Goal: Task Accomplishment & Management: Manage account settings

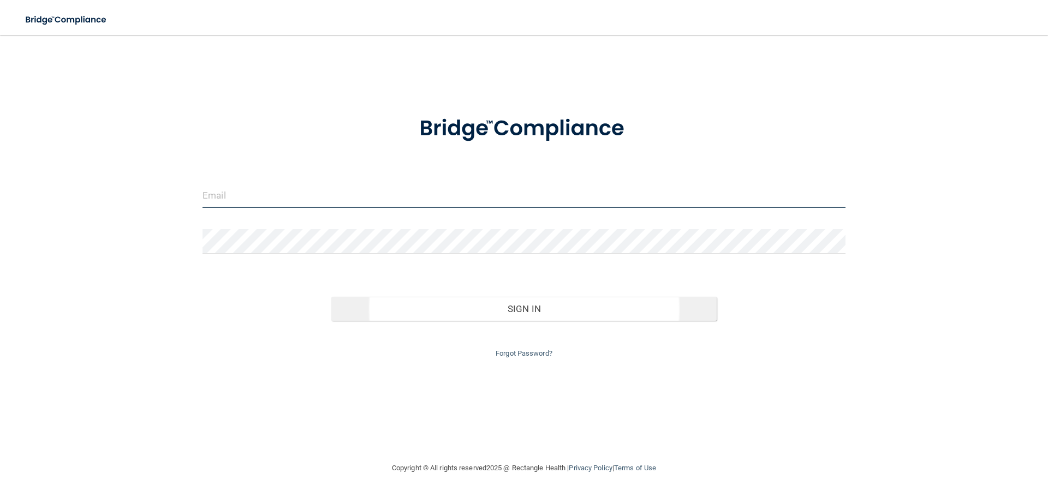
type input "[EMAIL_ADDRESS][DOMAIN_NAME]"
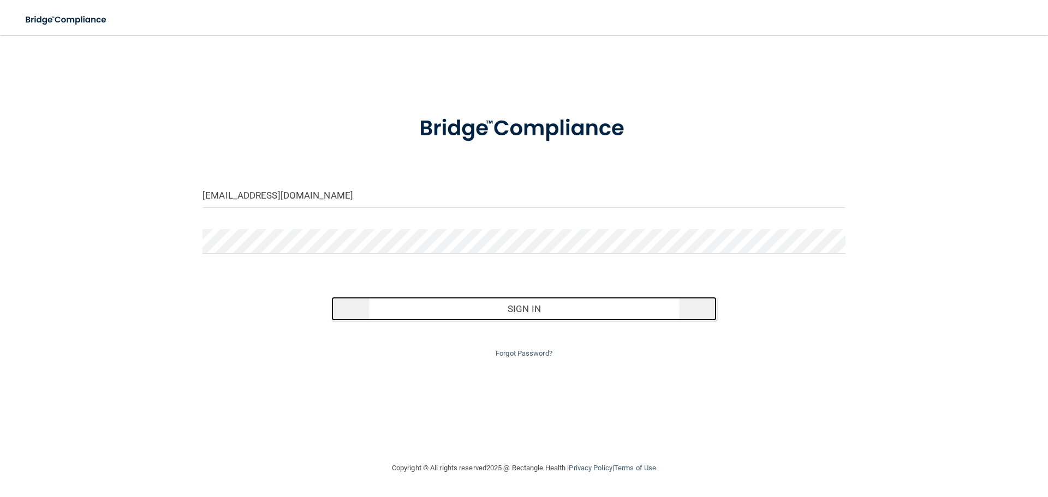
click at [554, 316] on button "Sign In" at bounding box center [524, 309] width 386 height 24
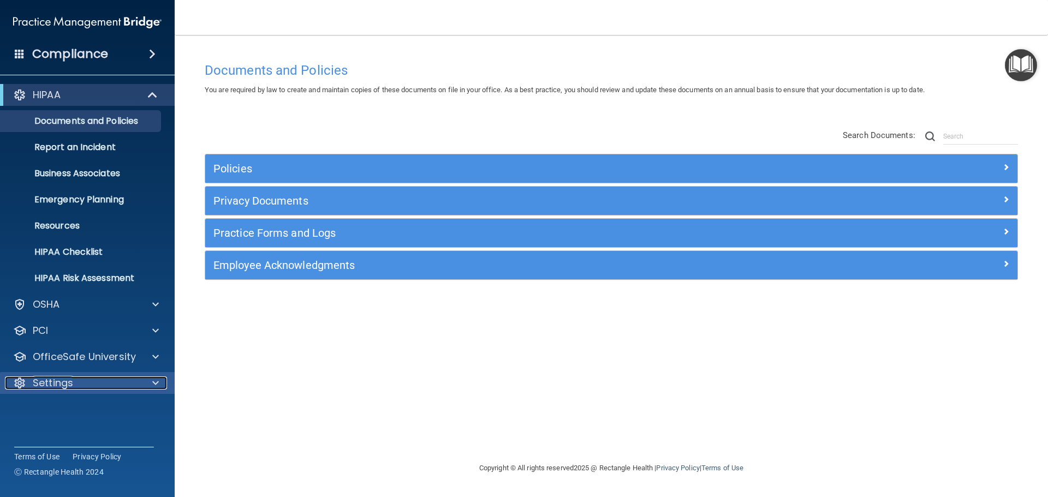
click at [156, 381] on span at bounding box center [155, 383] width 7 height 13
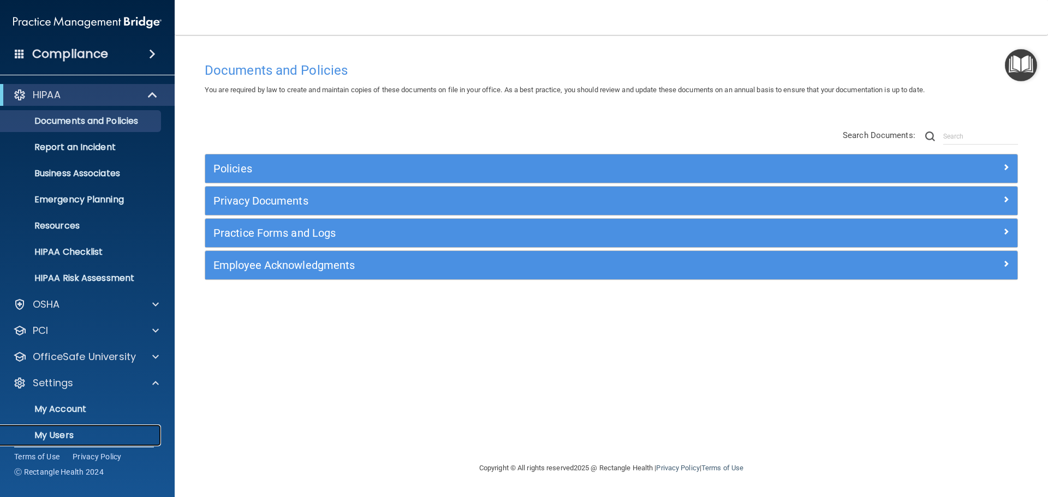
click at [121, 431] on p "My Users" at bounding box center [81, 435] width 149 height 11
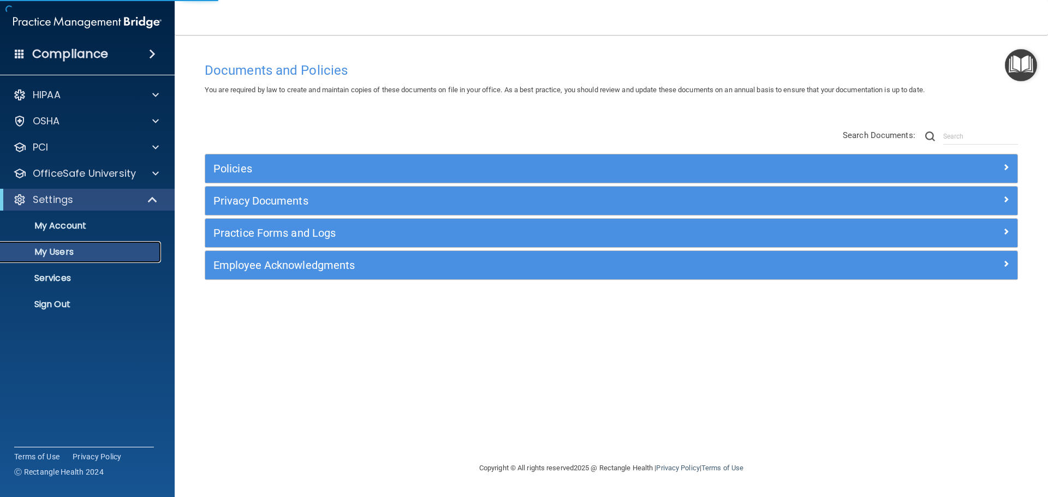
select select "20"
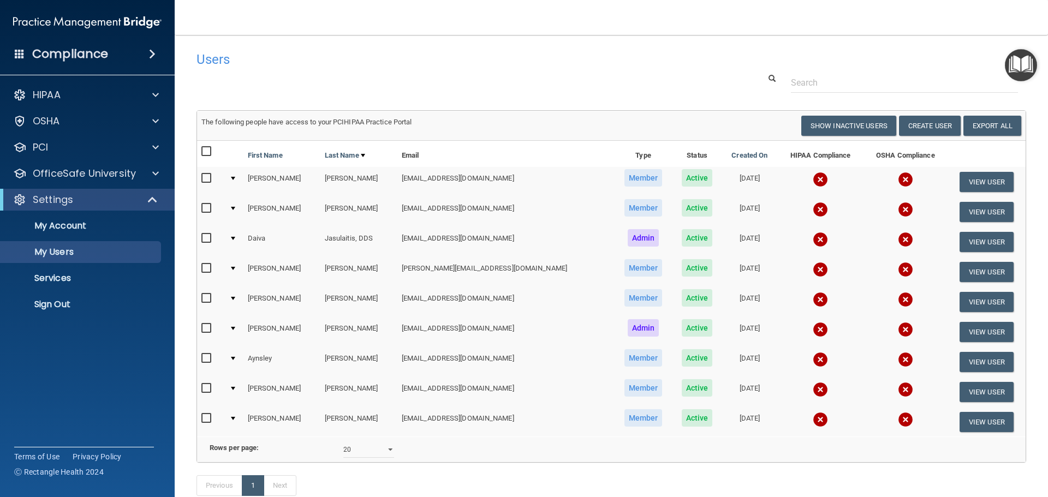
click at [209, 268] on input "checkbox" at bounding box center [207, 268] width 13 height 9
checkbox input "true"
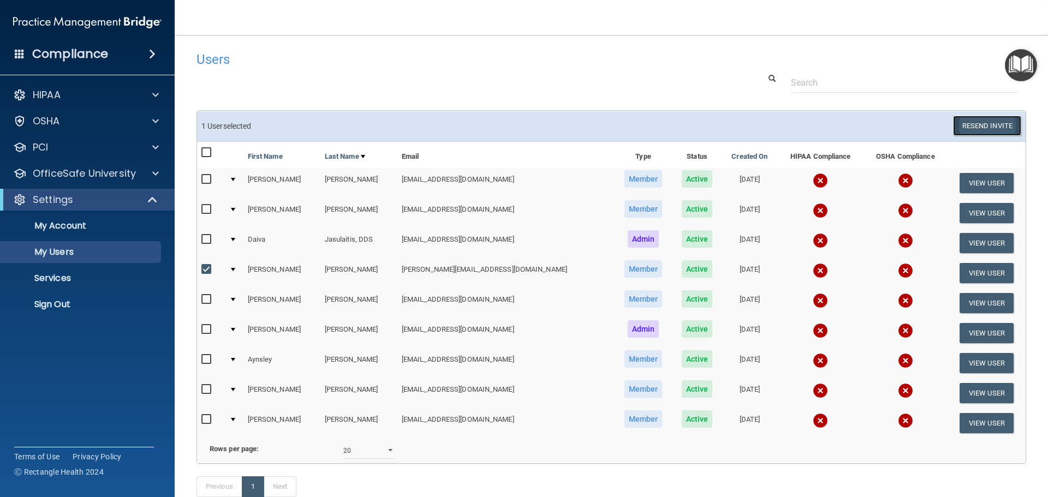
click at [973, 129] on button "Resend Invite" at bounding box center [987, 126] width 68 height 20
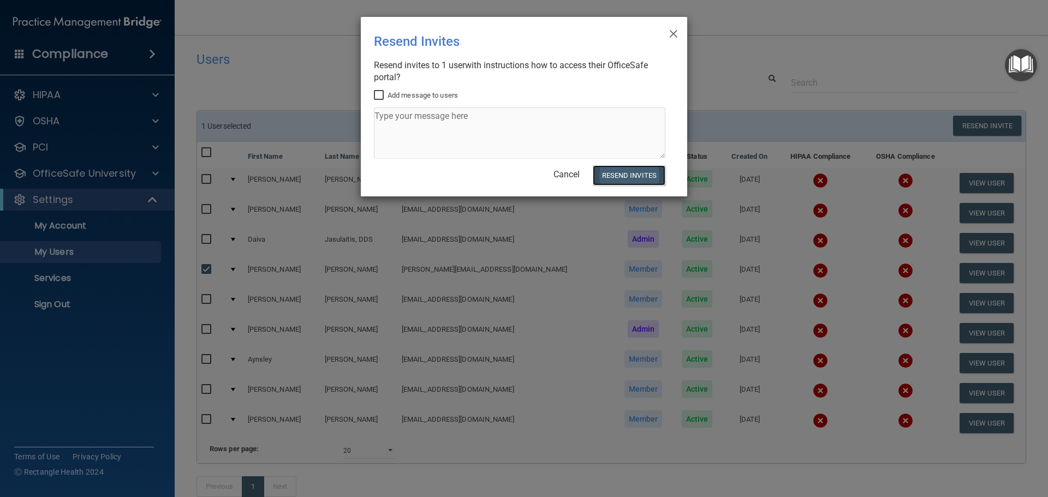
click at [628, 173] on button "Resend Invites" at bounding box center [629, 175] width 73 height 20
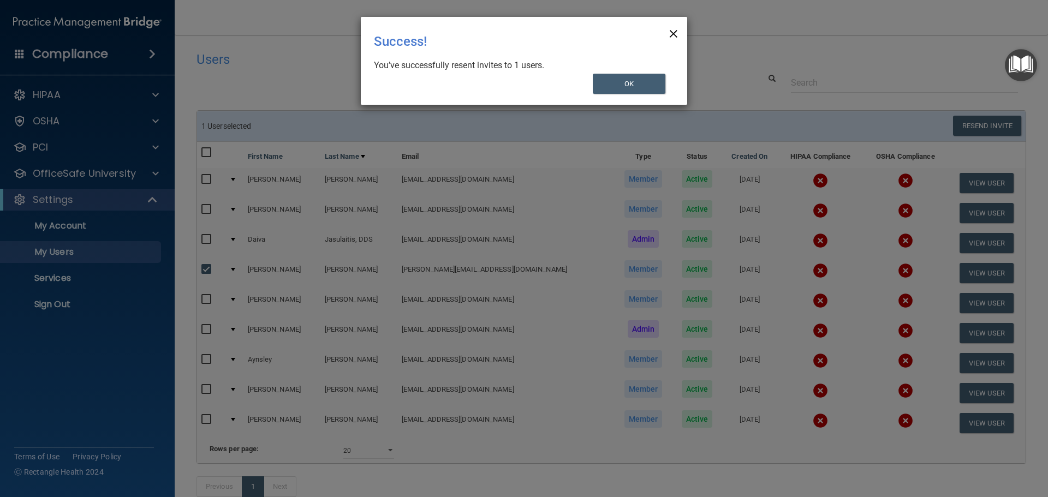
click at [670, 32] on span "×" at bounding box center [674, 32] width 10 height 22
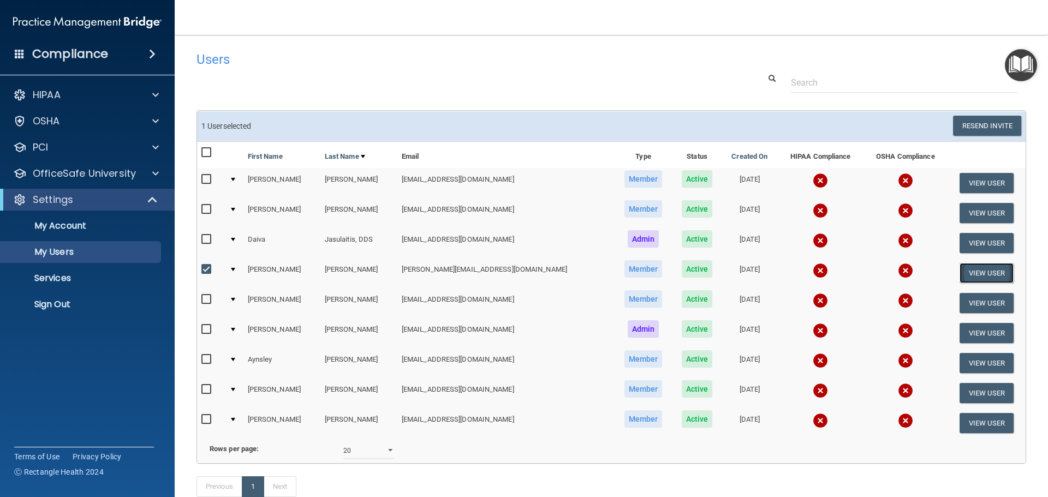
click at [963, 271] on button "View User" at bounding box center [987, 273] width 54 height 20
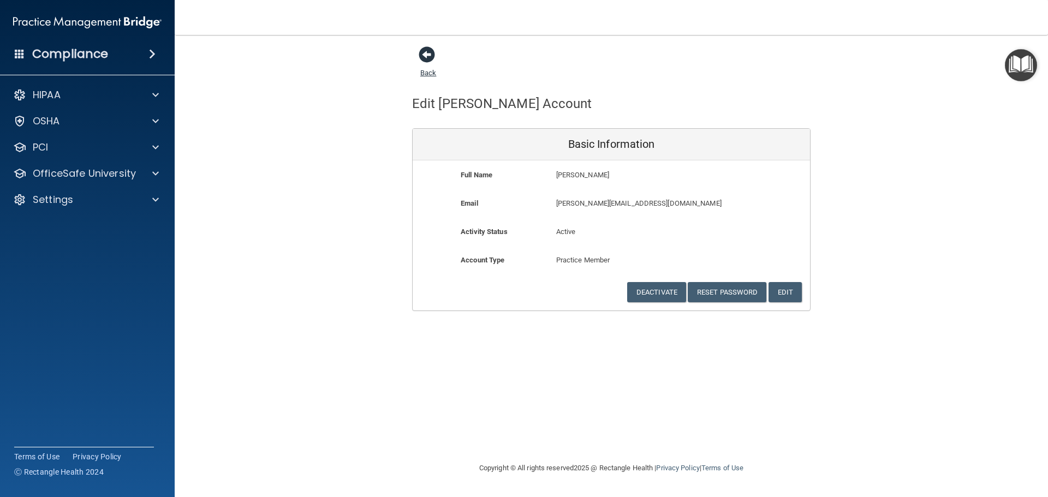
click at [429, 73] on link "Back" at bounding box center [428, 66] width 16 height 21
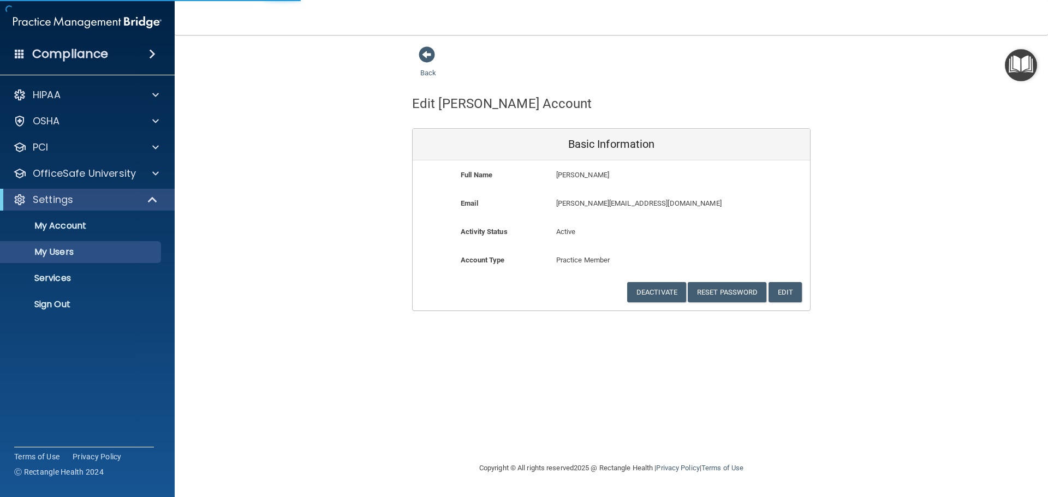
select select "20"
